Goal: Information Seeking & Learning: Compare options

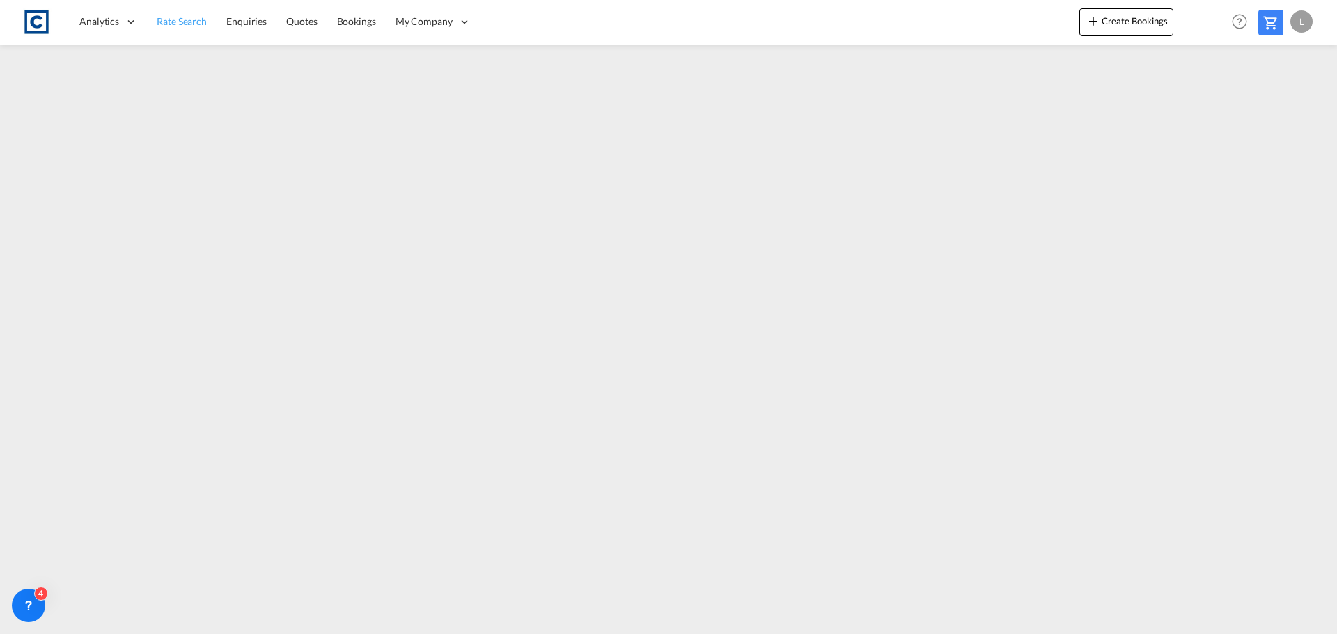
click at [182, 20] on span "Rate Search" at bounding box center [182, 21] width 50 height 12
click at [189, 17] on span "Rate Search" at bounding box center [182, 21] width 50 height 12
click at [191, 19] on span "Rate Search" at bounding box center [182, 21] width 50 height 12
click at [178, 17] on span "Rate Search" at bounding box center [182, 21] width 50 height 12
click at [159, 20] on span "Rate Search" at bounding box center [182, 21] width 50 height 12
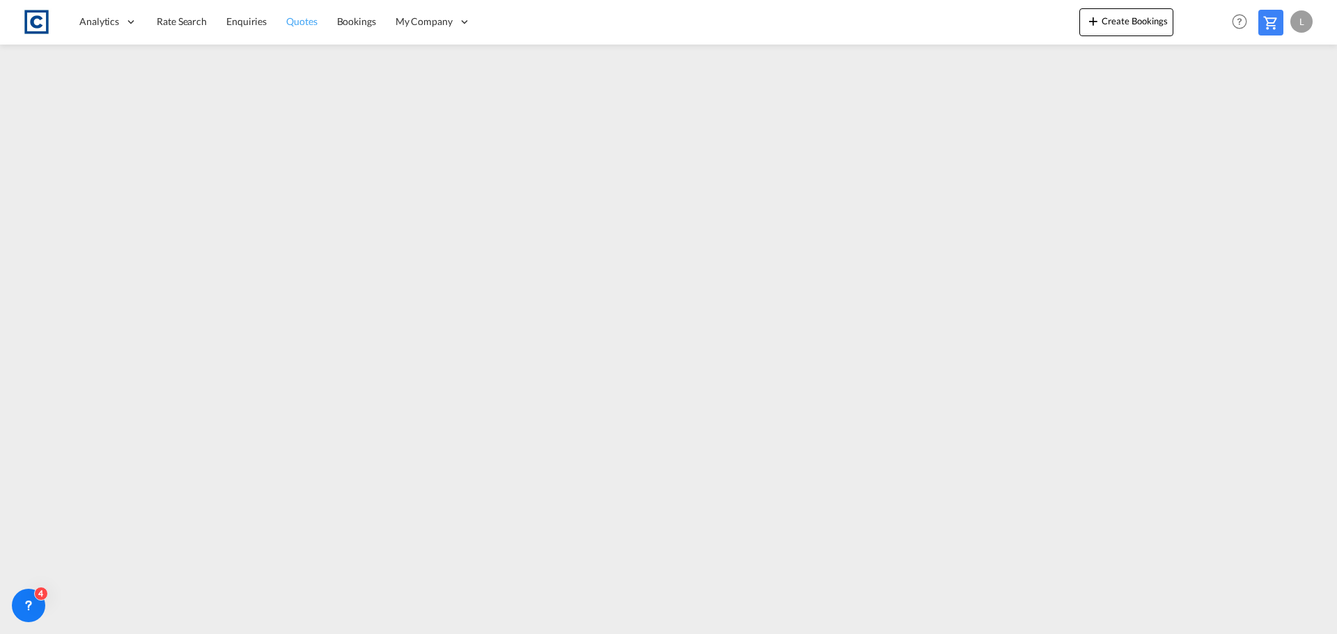
click at [300, 16] on span "Quotes" at bounding box center [301, 21] width 31 height 12
